Goal: Task Accomplishment & Management: Manage account settings

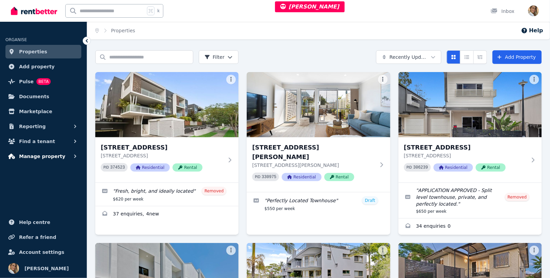
click at [35, 153] on span "Manage property" at bounding box center [42, 157] width 46 height 8
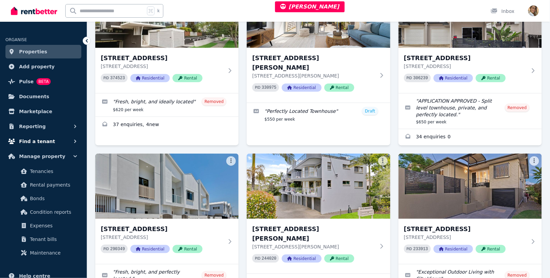
click at [49, 139] on button "Find a tenant" at bounding box center [43, 142] width 76 height 14
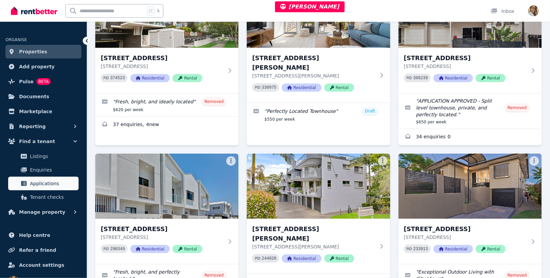
click at [47, 186] on span "Applications" at bounding box center [53, 184] width 46 height 8
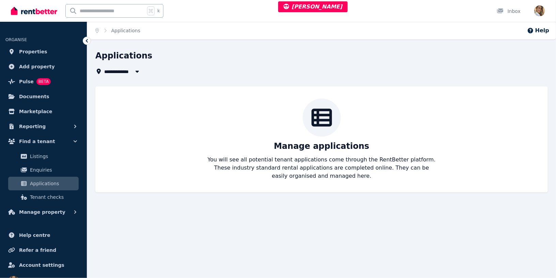
click at [180, 99] on div "Manage applications You will see all potential tenant applications come through…" at bounding box center [321, 140] width 439 height 82
click at [123, 73] on span "All Properties" at bounding box center [124, 71] width 41 height 8
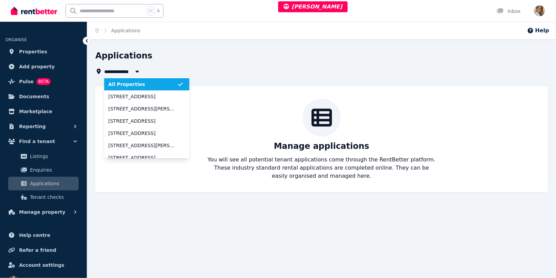
click at [224, 56] on div "Applications" at bounding box center [319, 56] width 448 height 13
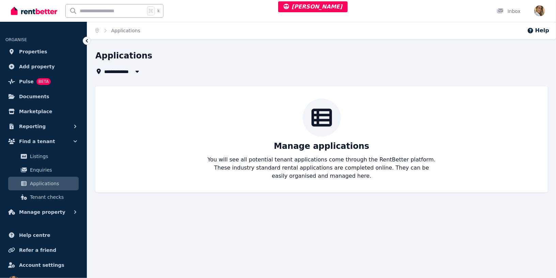
click at [120, 74] on span "All Properties" at bounding box center [124, 71] width 41 height 8
type input "**********"
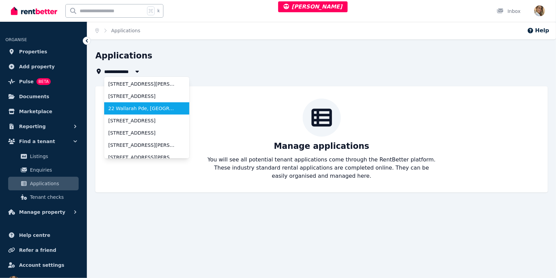
scroll to position [117, 0]
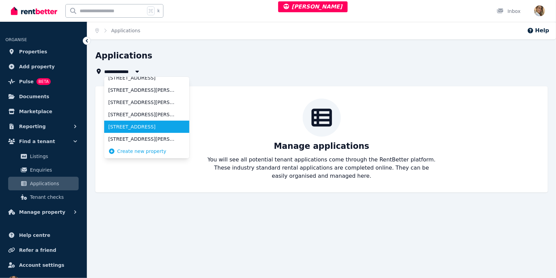
click at [123, 124] on span "[STREET_ADDRESS]" at bounding box center [142, 127] width 69 height 7
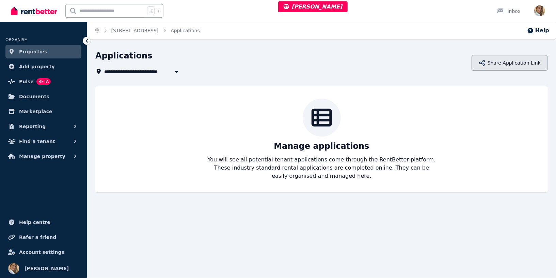
click at [493, 59] on button "Share Application Link" at bounding box center [509, 63] width 76 height 16
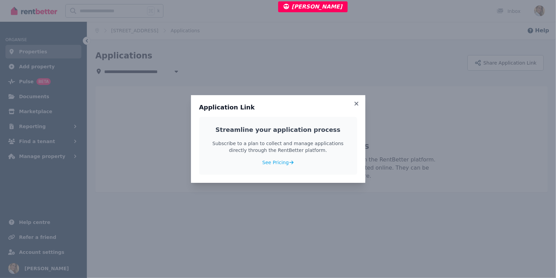
click at [237, 146] on p "Subscribe to a plan to collect and manage applications directly through the Ren…" at bounding box center [278, 147] width 142 height 14
click at [357, 104] on icon at bounding box center [356, 104] width 7 height 6
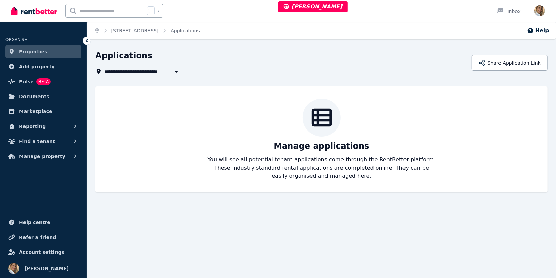
click at [406, 69] on div "**********" at bounding box center [281, 71] width 372 height 8
click at [142, 71] on span "[STREET_ADDRESS]" at bounding box center [132, 71] width 57 height 8
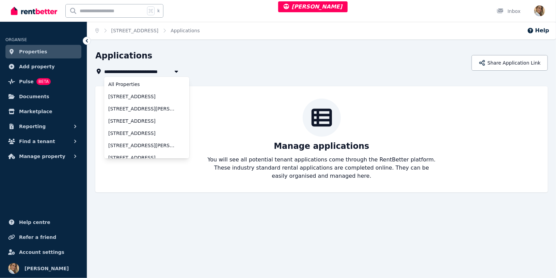
scroll to position [91, 0]
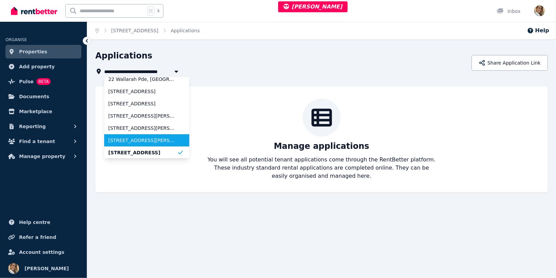
click at [151, 139] on span "[STREET_ADDRESS][PERSON_NAME]" at bounding box center [142, 140] width 69 height 7
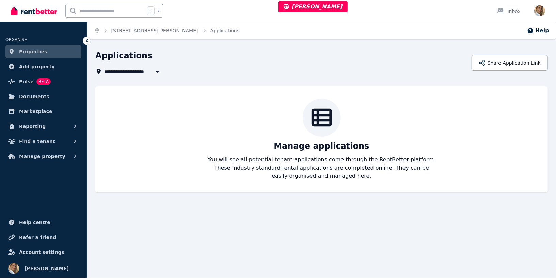
click at [148, 73] on span "[STREET_ADDRESS][PERSON_NAME]" at bounding box center [152, 71] width 96 height 8
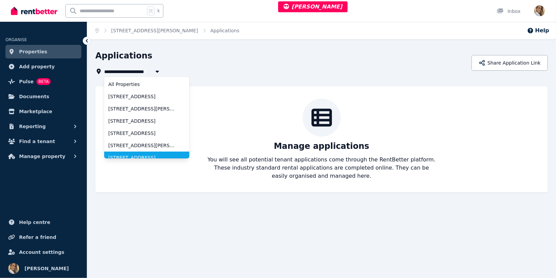
scroll to position [79, 0]
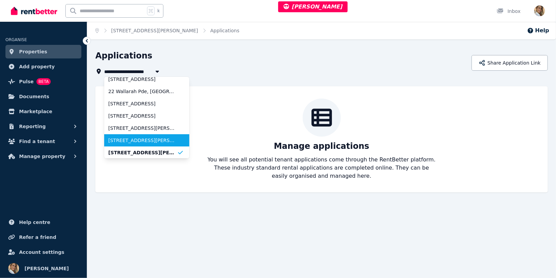
click at [139, 134] on li "[STREET_ADDRESS][PERSON_NAME][PERSON_NAME]" at bounding box center [146, 140] width 85 height 12
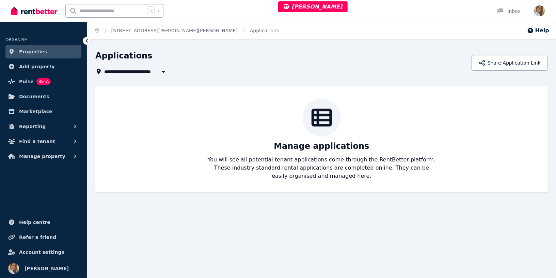
click at [135, 69] on span "[STREET_ADDRESS][PERSON_NAME][PERSON_NAME]" at bounding box center [172, 71] width 136 height 8
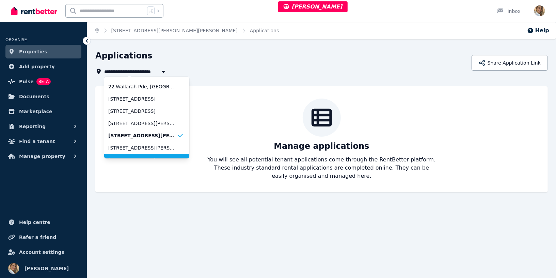
scroll to position [117, 0]
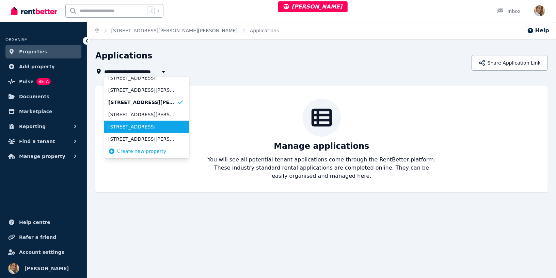
click at [158, 124] on span "[STREET_ADDRESS]" at bounding box center [142, 127] width 69 height 7
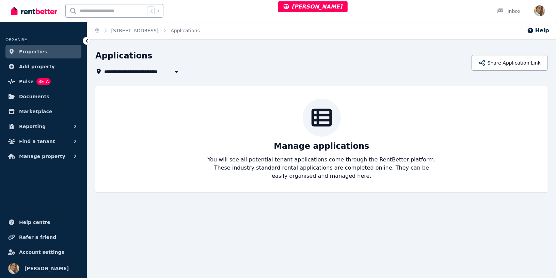
click at [319, 62] on div "Applications" at bounding box center [281, 56] width 372 height 13
click at [218, 68] on div "**********" at bounding box center [281, 71] width 372 height 8
drag, startPoint x: 258, startPoint y: 134, endPoint x: 119, endPoint y: 66, distance: 155.0
click at [257, 134] on div "Manage applications You will see all potential tenant applications come through…" at bounding box center [321, 140] width 439 height 82
click at [124, 71] on span "[STREET_ADDRESS]" at bounding box center [132, 71] width 57 height 8
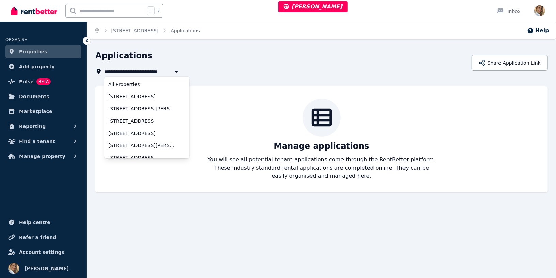
scroll to position [91, 0]
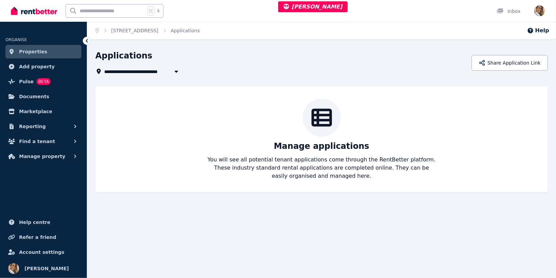
click at [265, 51] on div "Applications" at bounding box center [281, 56] width 372 height 13
click at [128, 71] on span "[STREET_ADDRESS]" at bounding box center [132, 71] width 57 height 8
type input "**********"
click at [299, 74] on div "**********" at bounding box center [281, 71] width 372 height 8
click at [527, 62] on button "Share Application Link" at bounding box center [509, 63] width 76 height 16
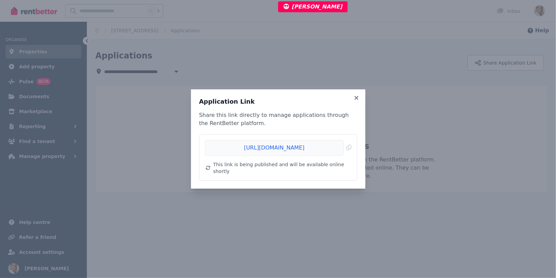
click at [352, 151] on li "[URL][DOMAIN_NAME] Copied! This link is being published and will be available o…" at bounding box center [277, 158] width 157 height 46
click at [349, 150] on span "Copied!" at bounding box center [278, 148] width 146 height 16
click at [356, 98] on icon at bounding box center [356, 98] width 7 height 6
